Goal: Transaction & Acquisition: Obtain resource

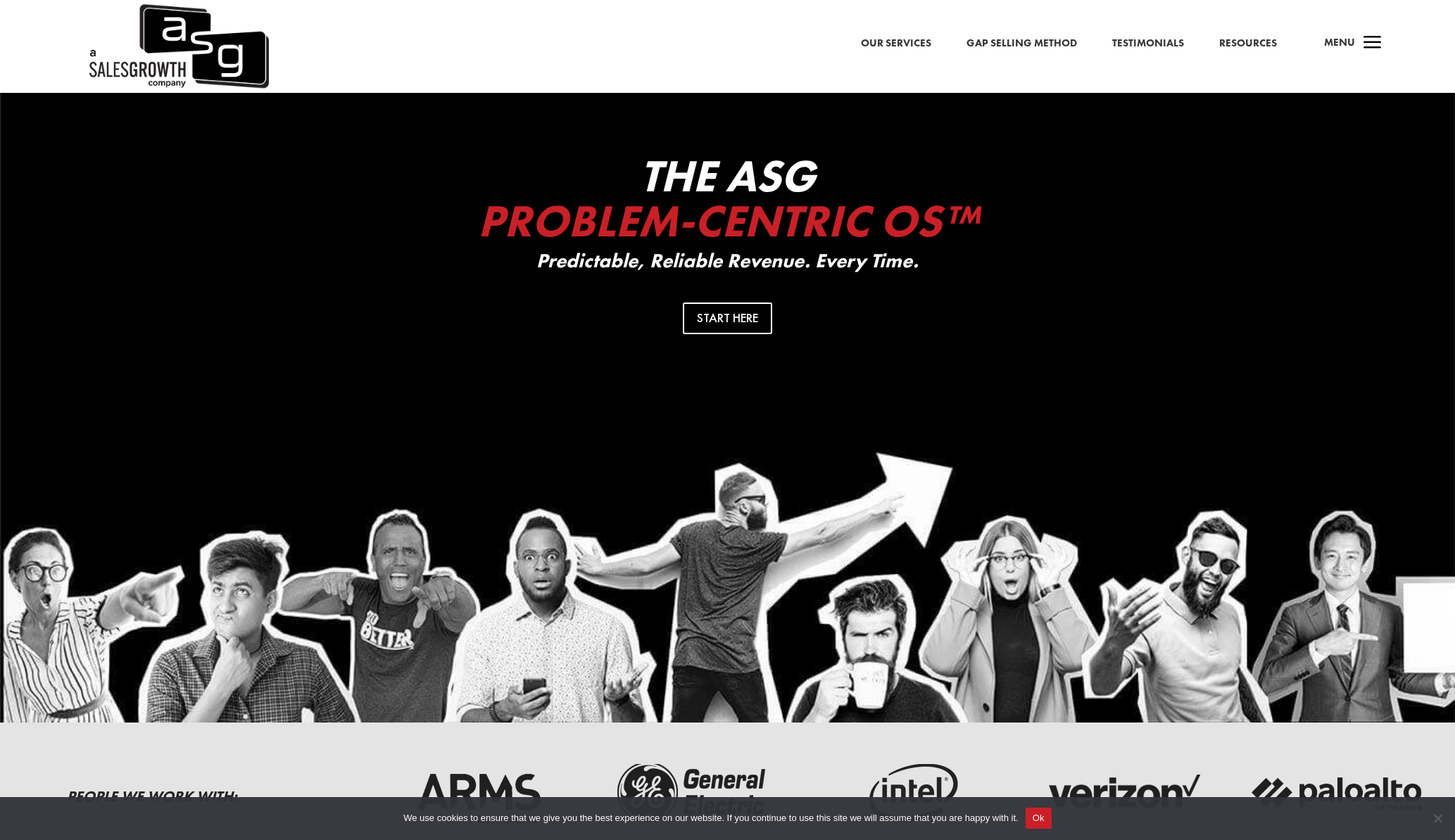
click at [1009, 40] on link "Gap Selling Method" at bounding box center [1022, 43] width 111 height 18
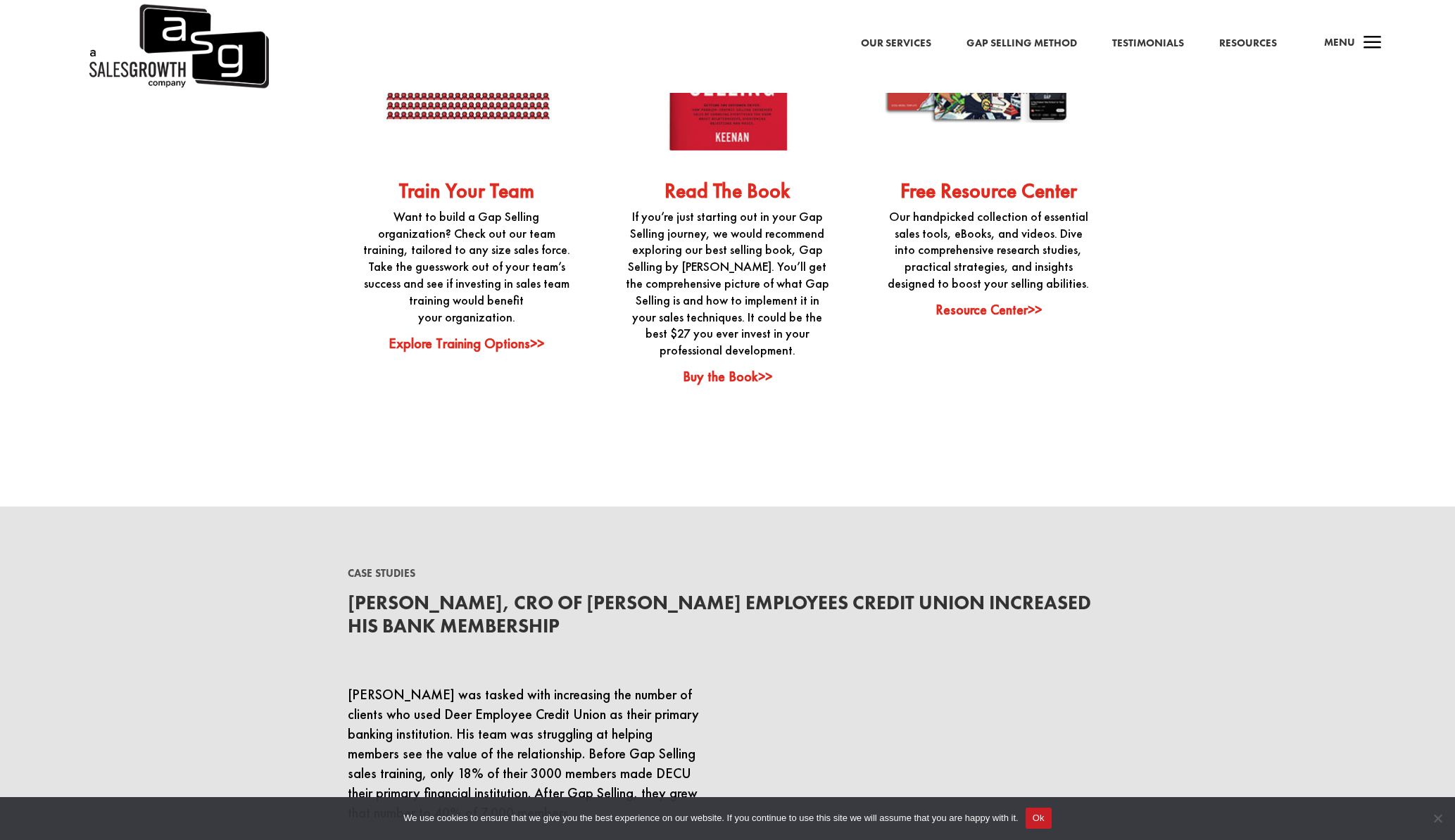
scroll to position [3938, 0]
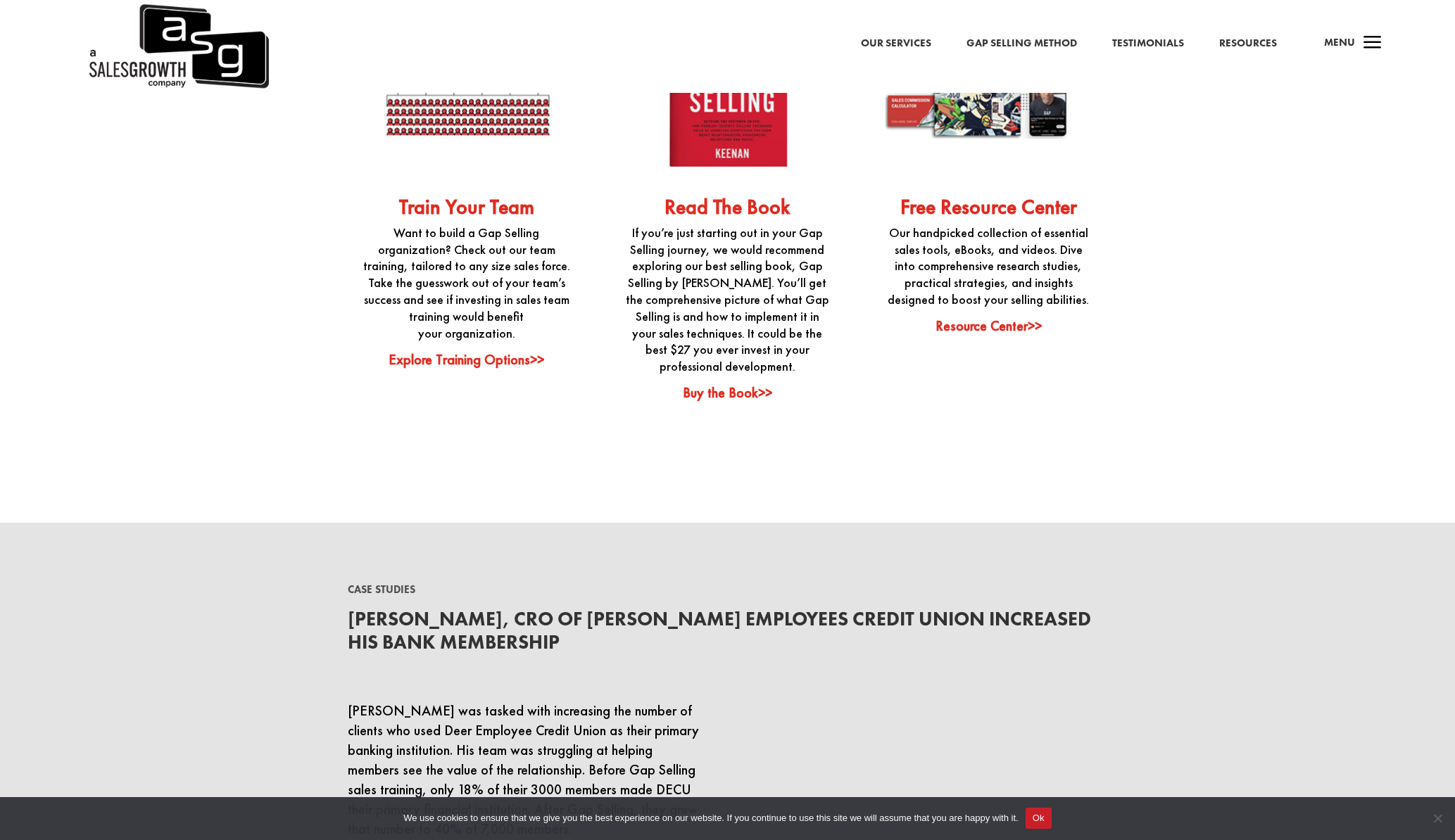
click at [998, 317] on link "Resource Center>>" at bounding box center [988, 326] width 106 height 18
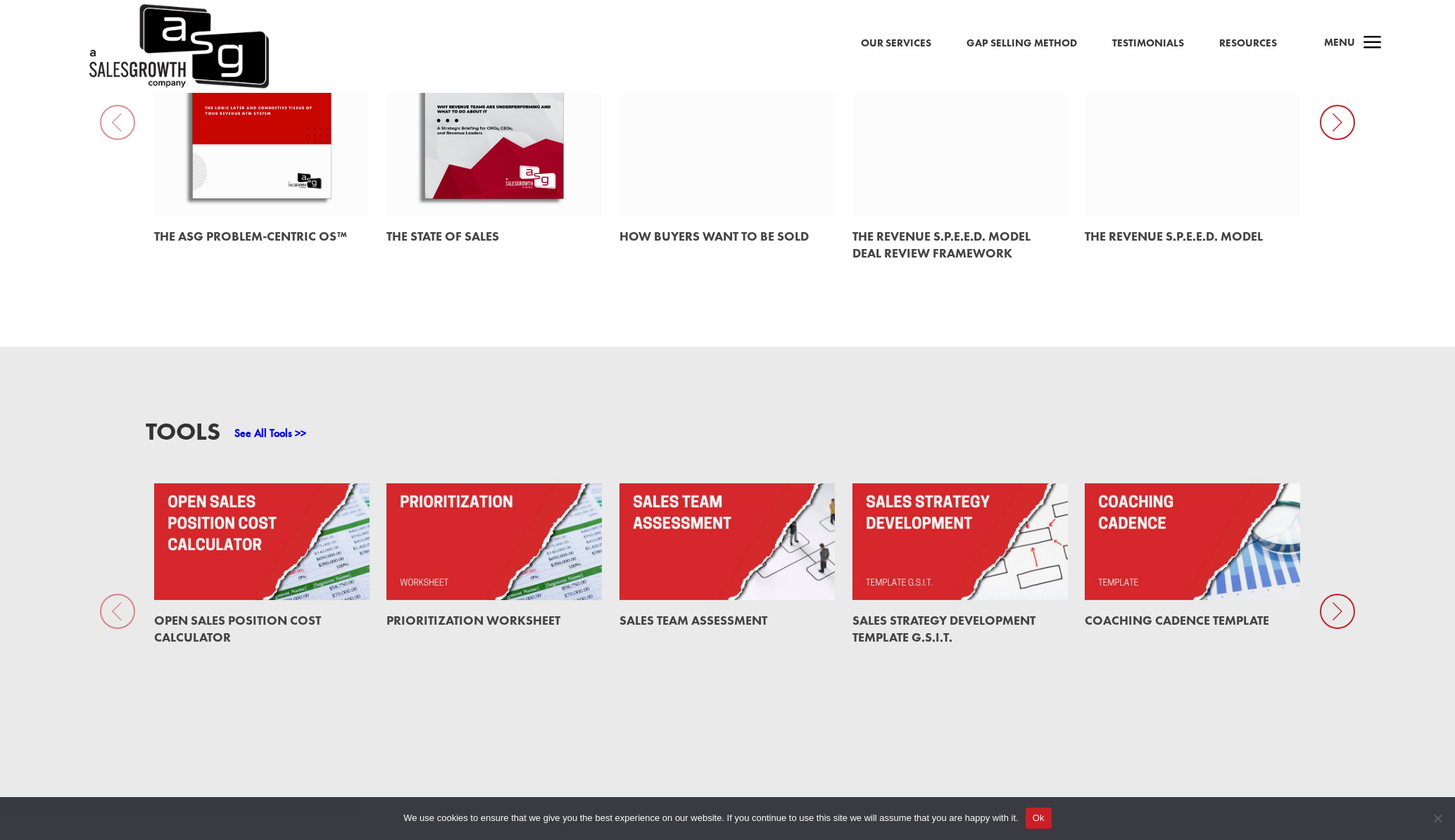
scroll to position [1036, 0]
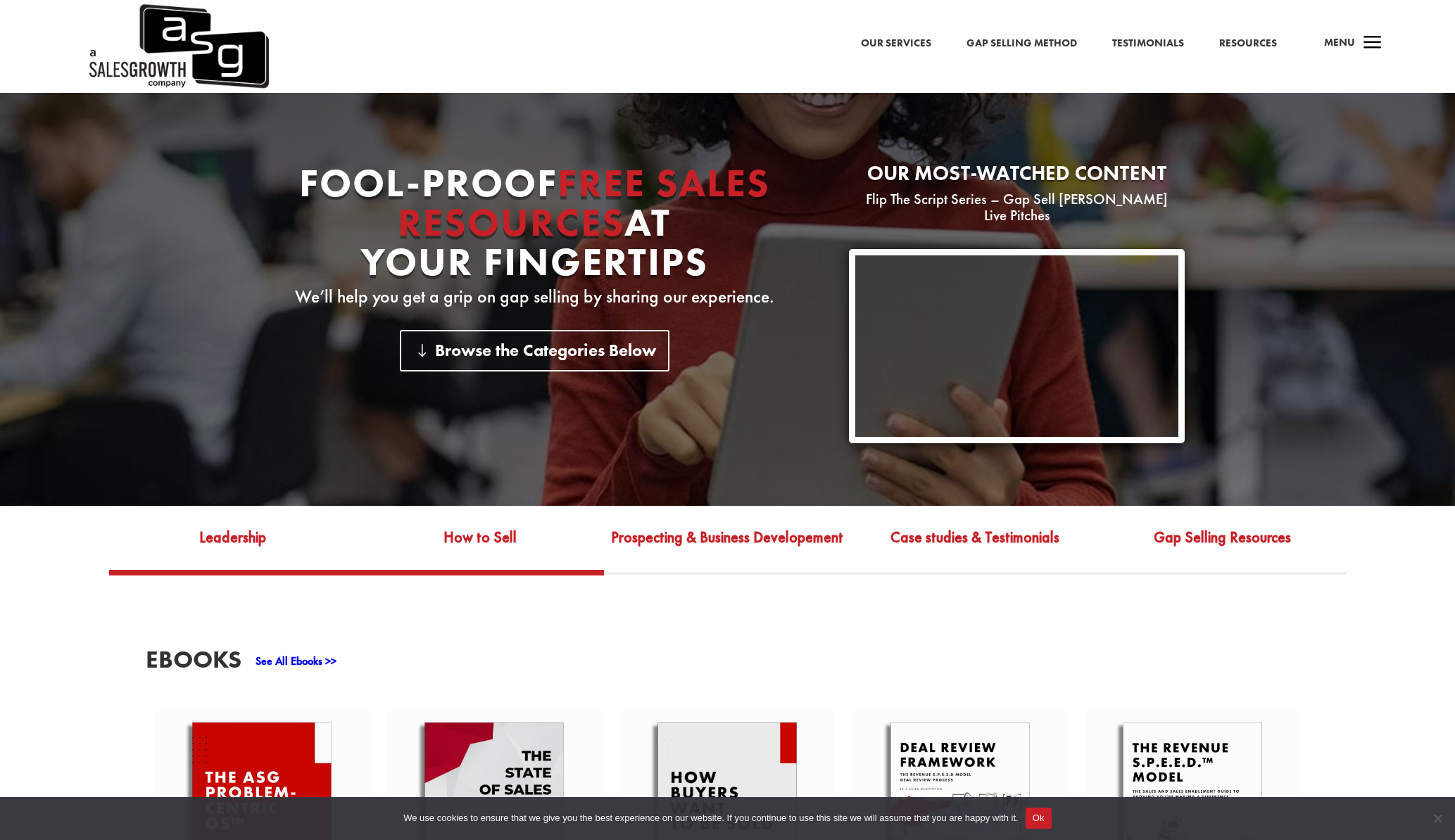
click at [492, 525] on link "How to Sell" at bounding box center [480, 547] width 247 height 45
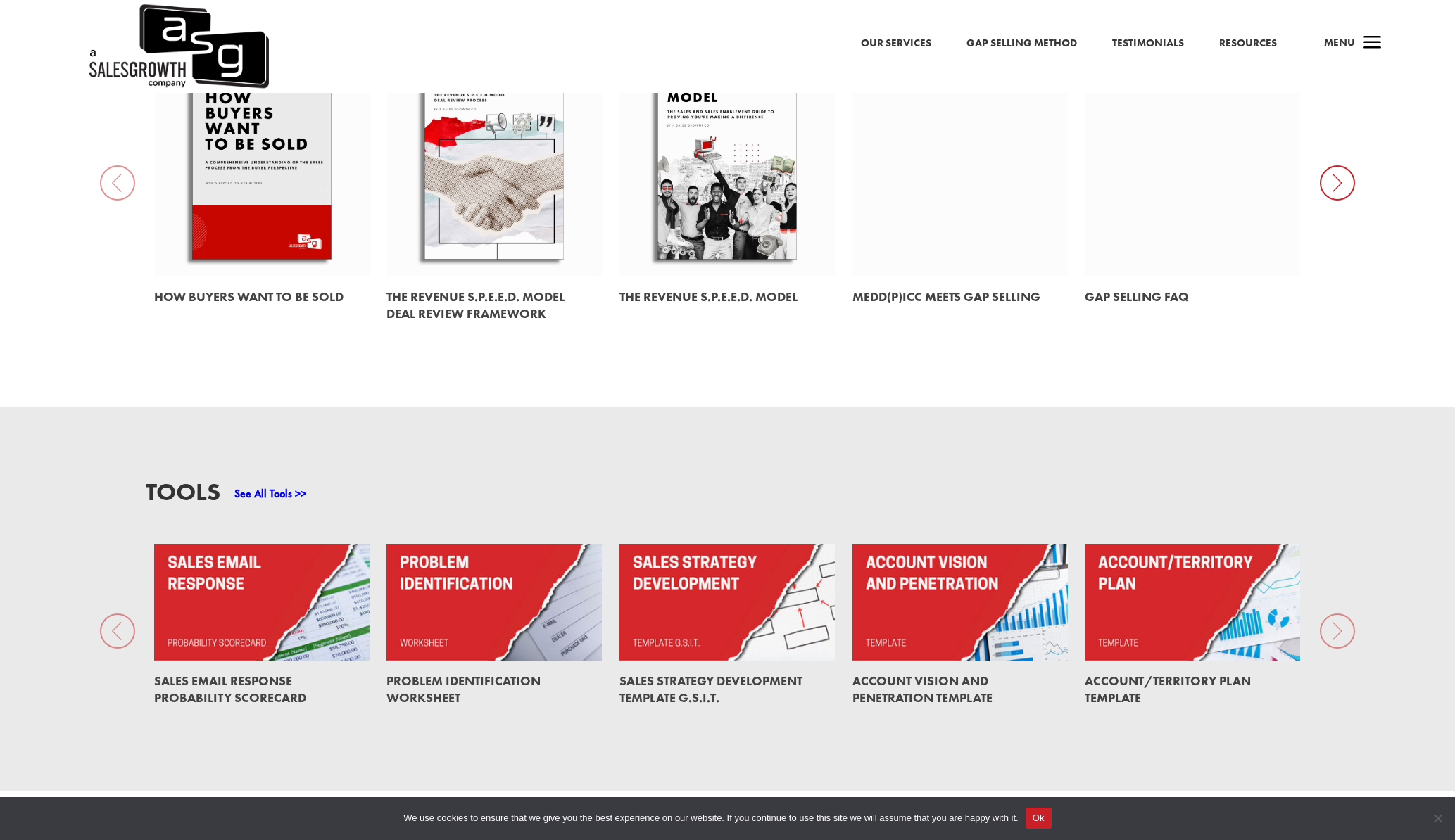
scroll to position [998, 0]
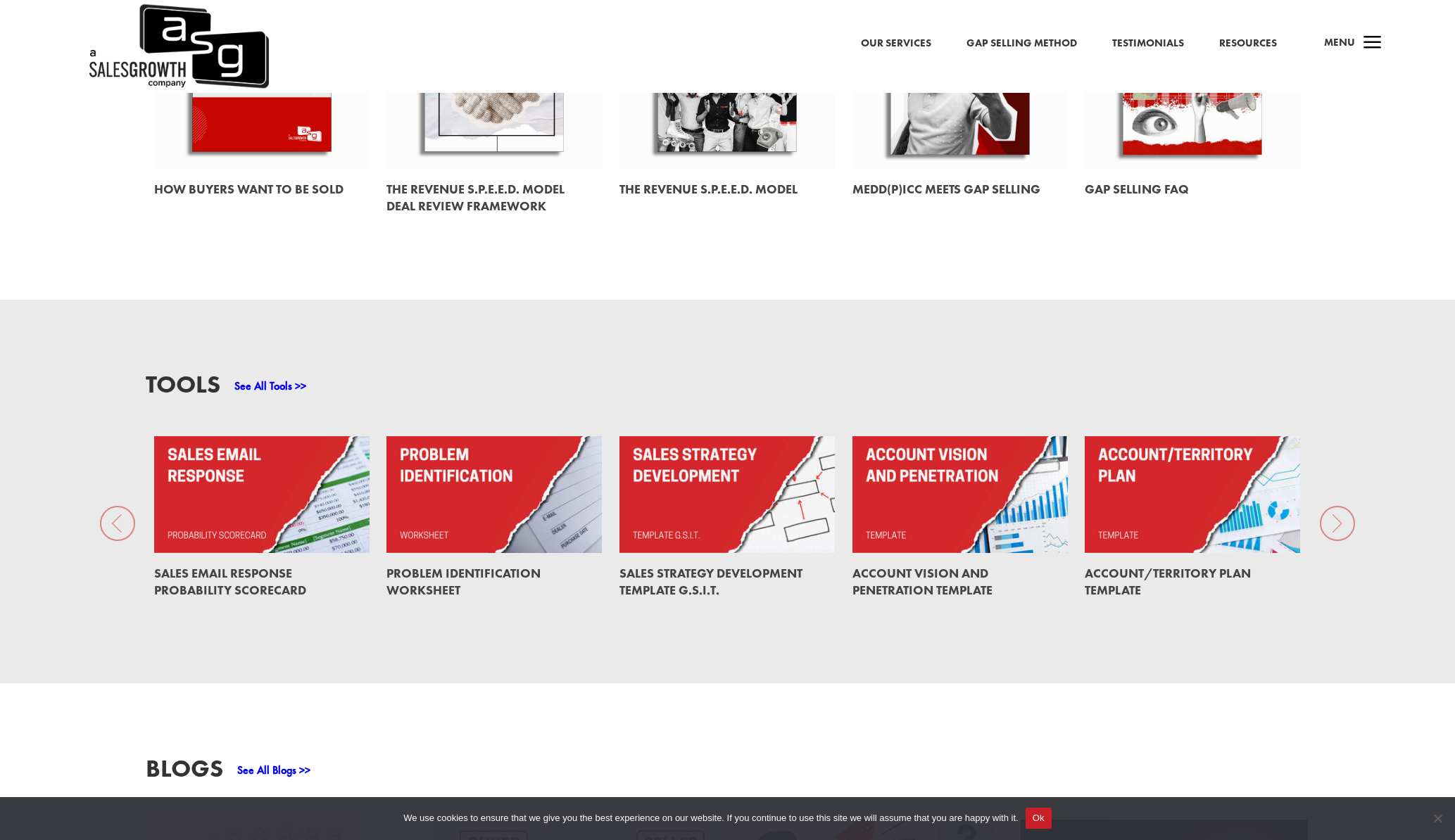
click at [470, 492] on link at bounding box center [494, 494] width 215 height 116
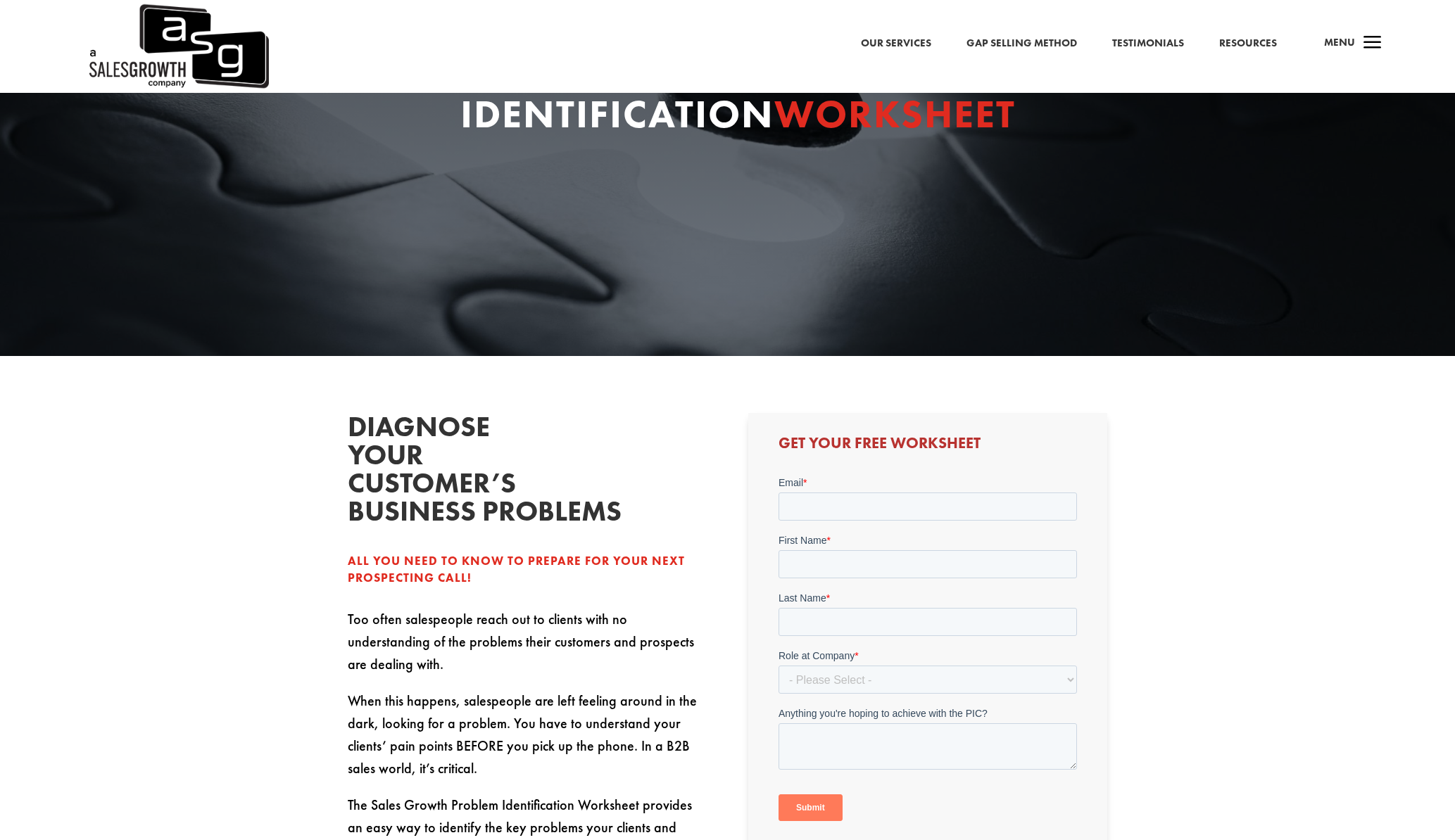
scroll to position [276, 0]
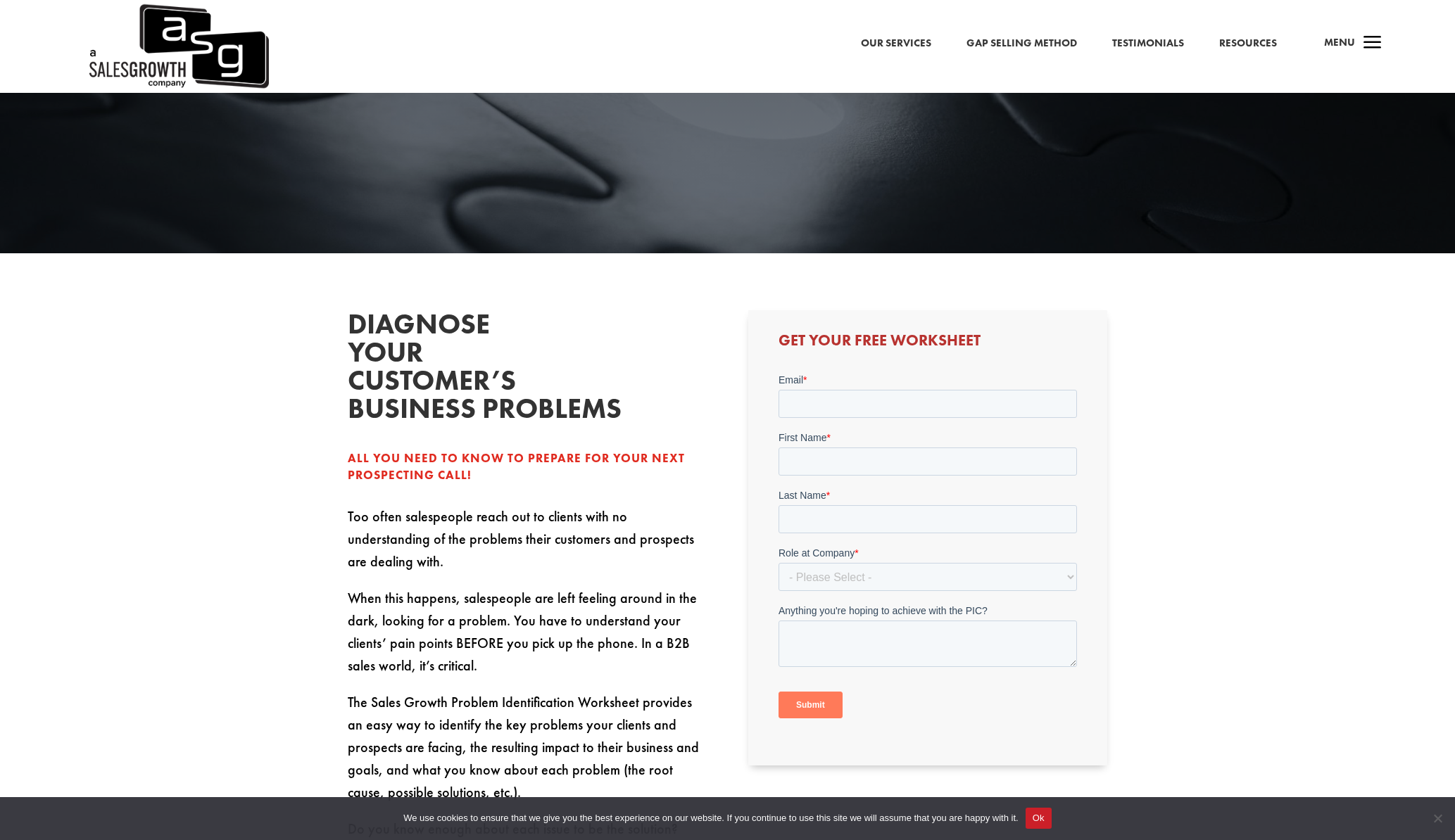
click at [849, 420] on form "Email * First Name * Last Name * Role at Company * - Please Select - C-Level (C…" at bounding box center [928, 550] width 299 height 358
click at [849, 408] on input "Email *" at bounding box center [928, 403] width 299 height 28
type input "luke.degrammont@sap.com"
click at [872, 455] on input "First Name *" at bounding box center [928, 461] width 299 height 28
type input "Luke"
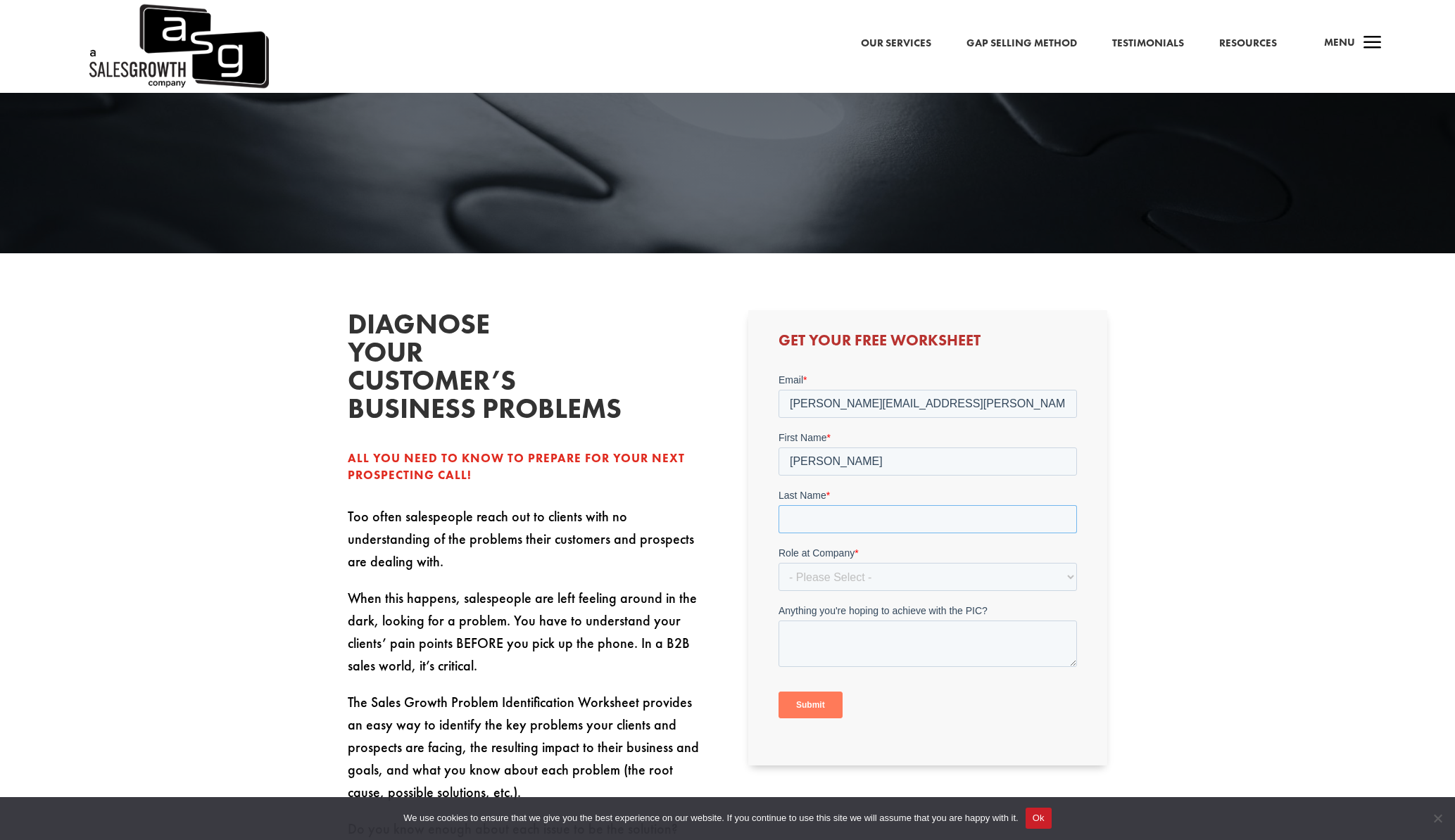
type input "DeGrammont"
click at [870, 582] on select "- Please Select - C-Level (CRO, CSO, etc) Senior Leadership (VP of Sales, VP of…" at bounding box center [928, 576] width 299 height 28
select select "Individual Contributor (AE, SDR, CSM, etc)"
click at [778, 562] on select "- Please Select - C-Level (CRO, CSO, etc) Senior Leadership (VP of Sales, VP of…" at bounding box center [928, 576] width 299 height 28
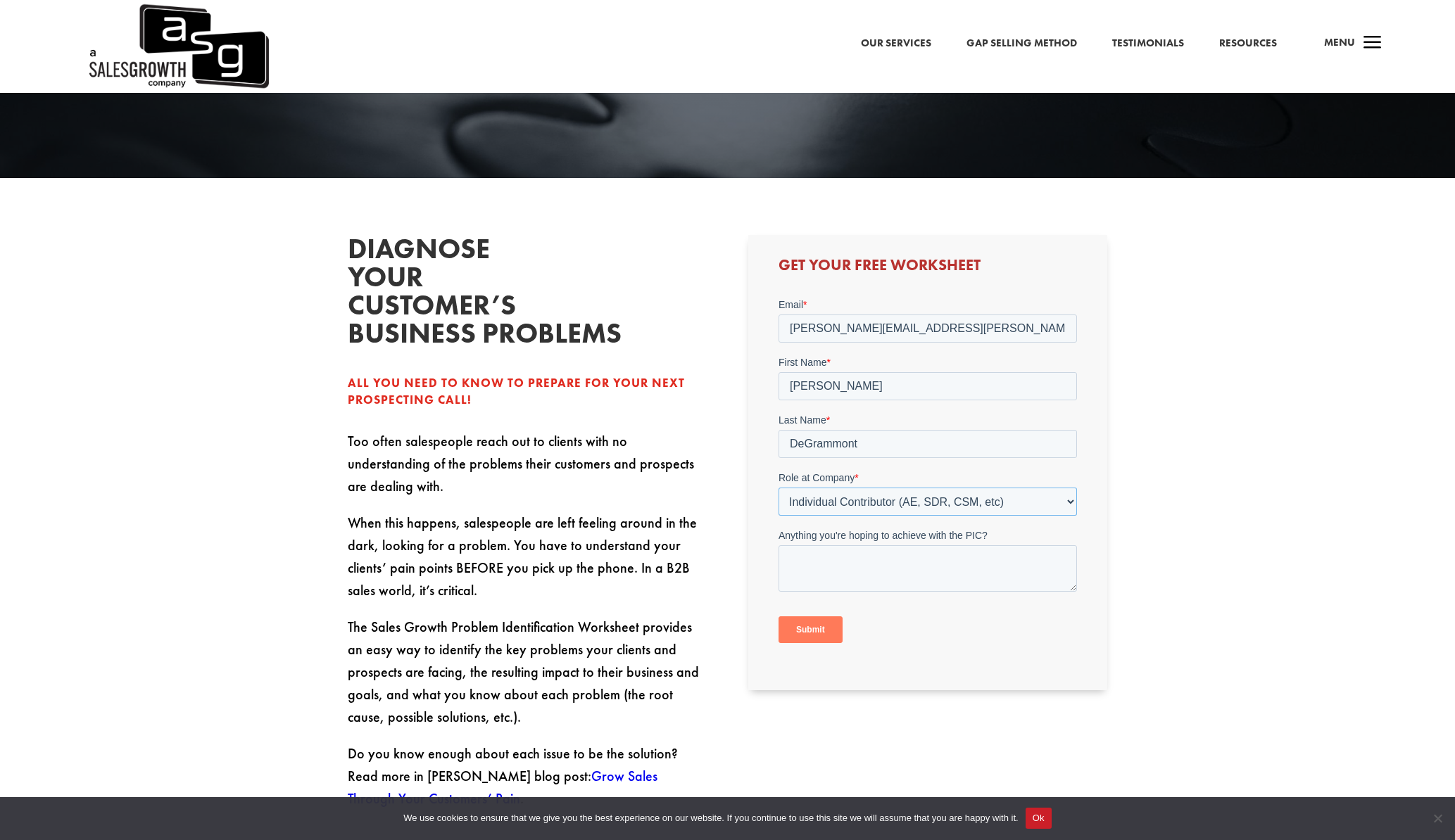
scroll to position [373, 0]
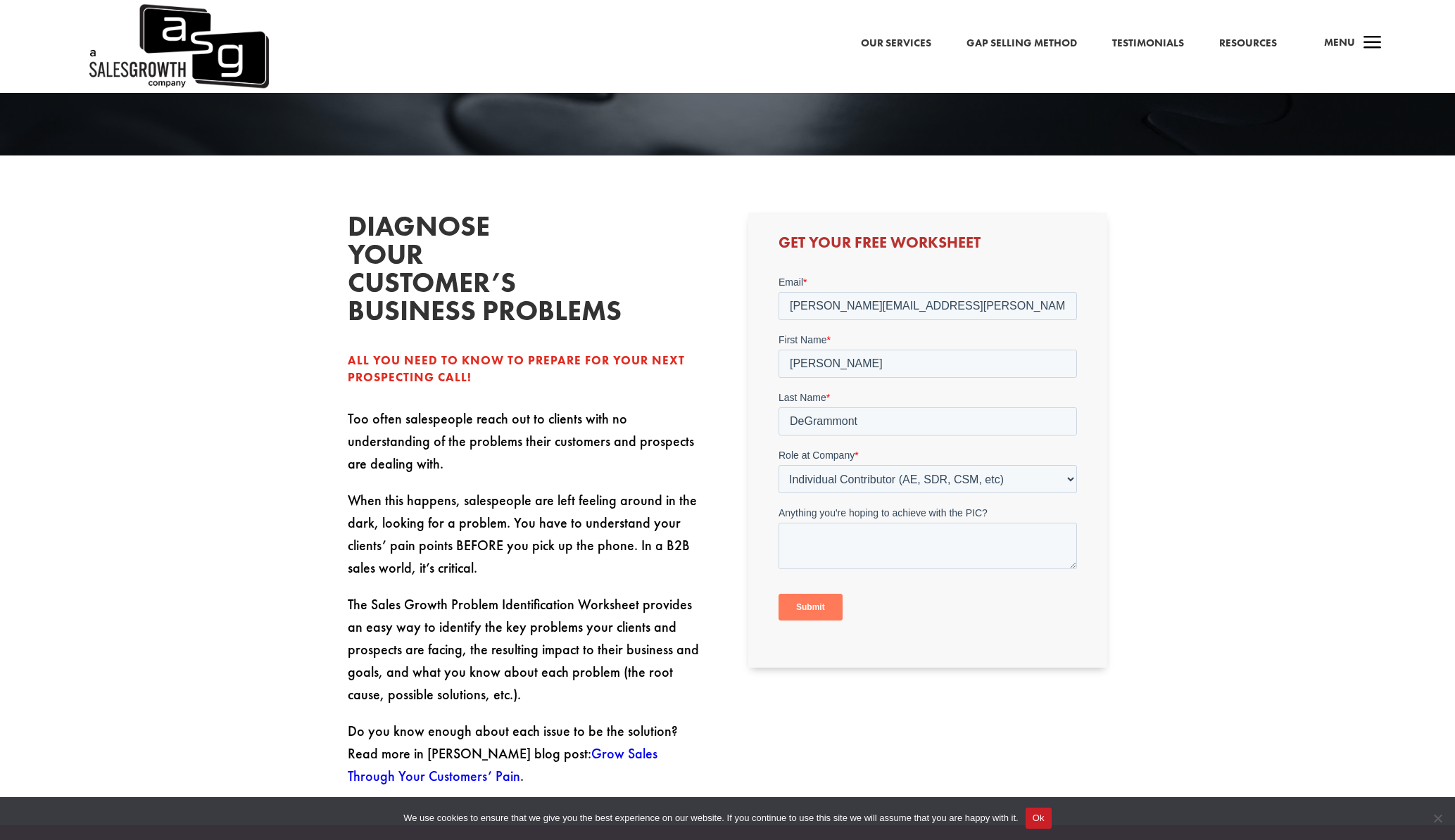
click at [811, 603] on input "Submit" at bounding box center [810, 606] width 64 height 27
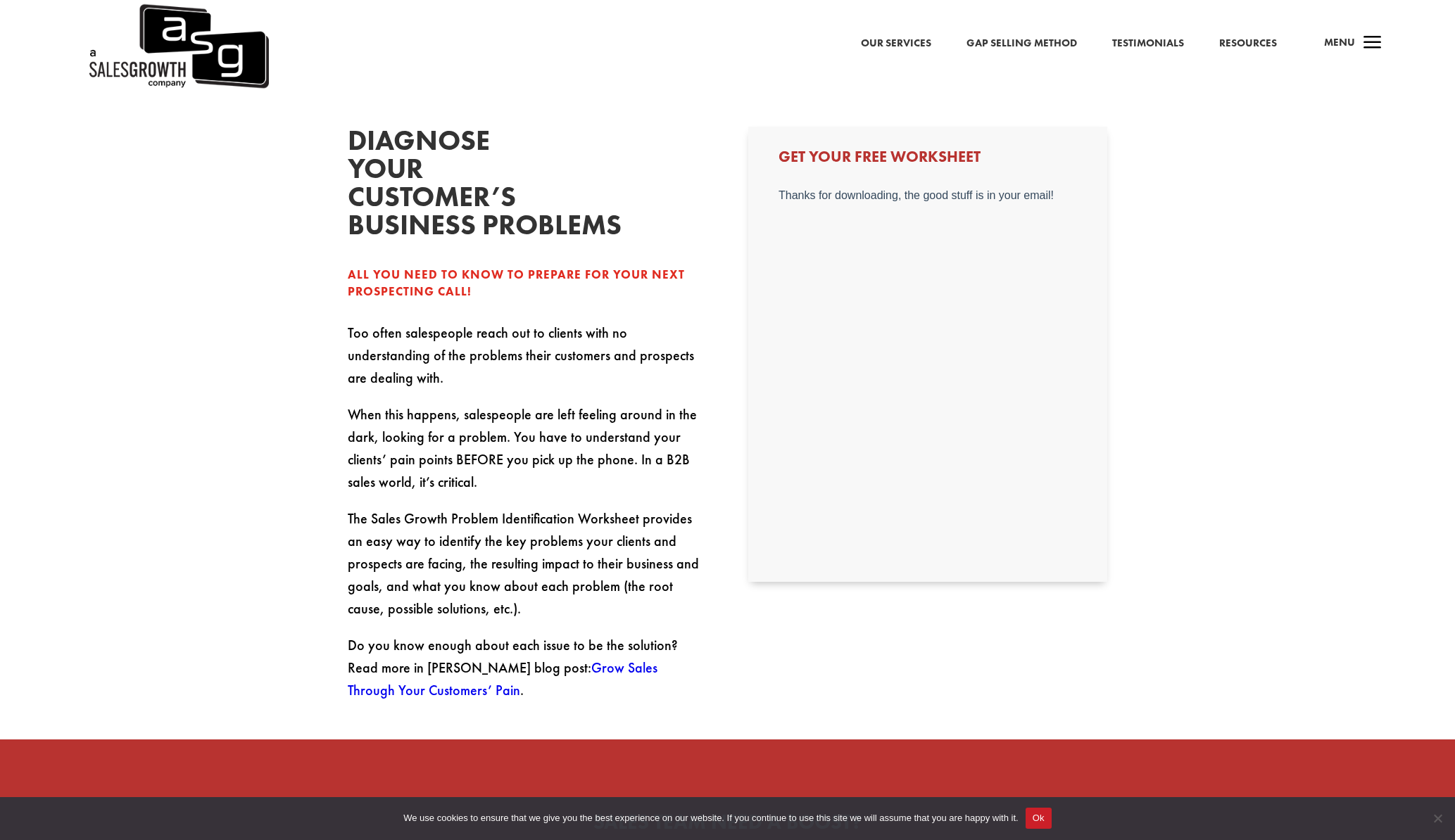
scroll to position [458, 0]
